Goal: Task Accomplishment & Management: Use online tool/utility

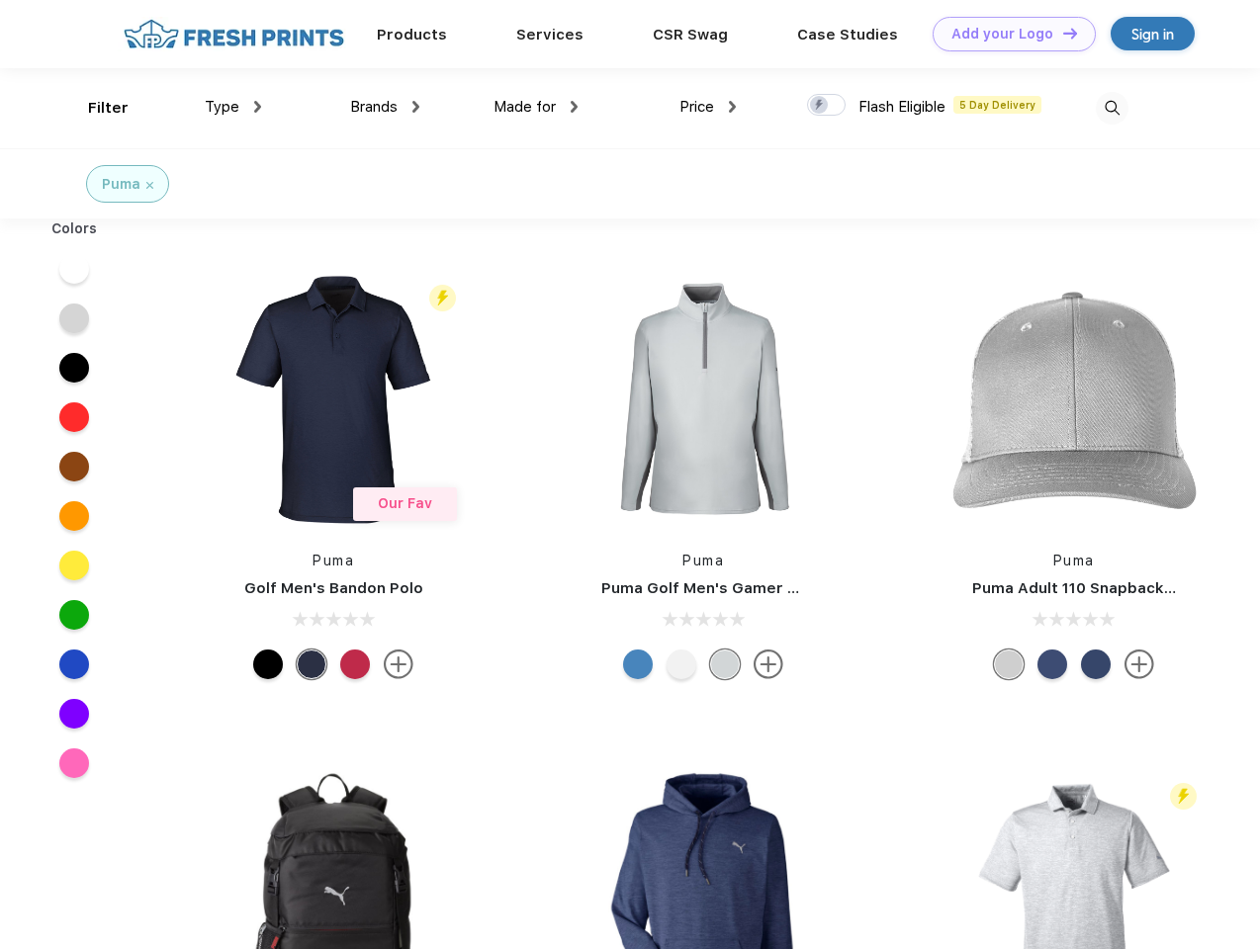
click at [1007, 34] on link "Add your Logo Design Tool" at bounding box center [1013, 34] width 163 height 35
click at [0, 0] on div "Design Tool" at bounding box center [0, 0] width 0 height 0
click at [1061, 33] on link "Add your Logo Design Tool" at bounding box center [1013, 34] width 163 height 35
click at [95, 108] on div "Filter" at bounding box center [108, 108] width 41 height 23
click at [233, 107] on span "Type" at bounding box center [222, 107] width 35 height 18
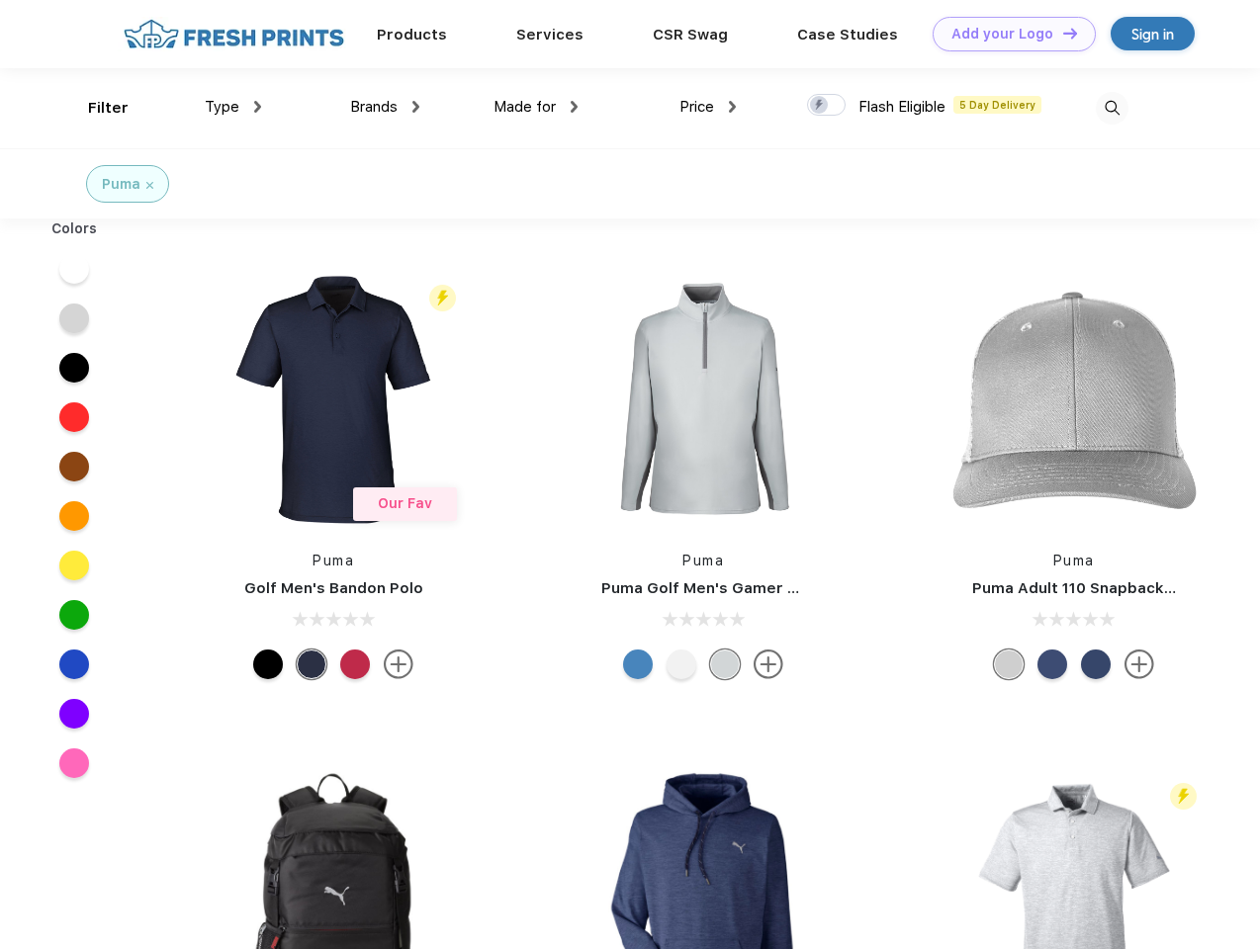
click at [385, 107] on span "Brands" at bounding box center [373, 107] width 47 height 18
click at [536, 107] on span "Made for" at bounding box center [524, 107] width 62 height 18
click at [708, 107] on span "Price" at bounding box center [696, 107] width 35 height 18
click at [827, 106] on div at bounding box center [826, 105] width 39 height 22
click at [820, 106] on input "checkbox" at bounding box center [813, 99] width 13 height 13
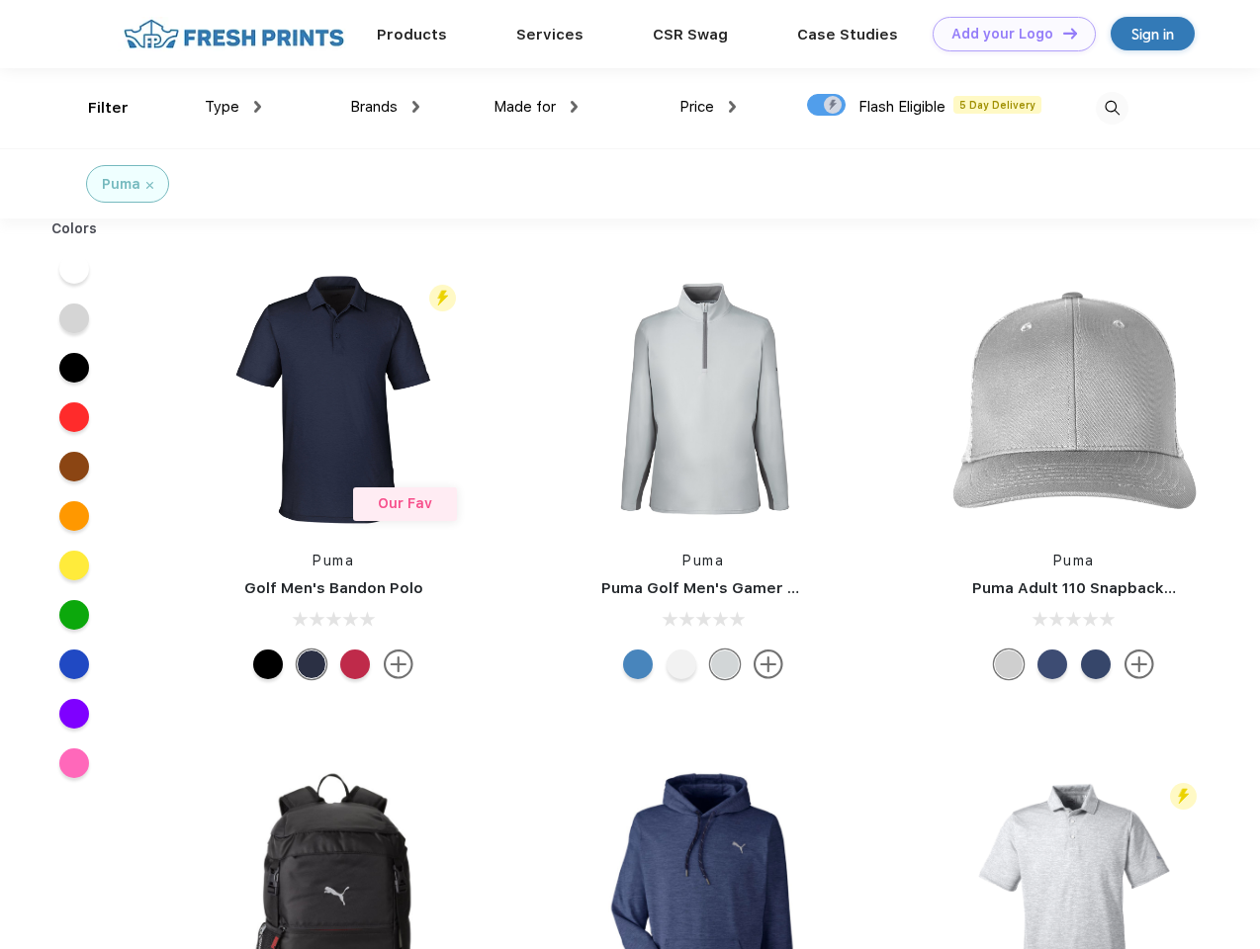
click at [1111, 108] on img at bounding box center [1112, 108] width 33 height 33
